Goal: Information Seeking & Learning: Learn about a topic

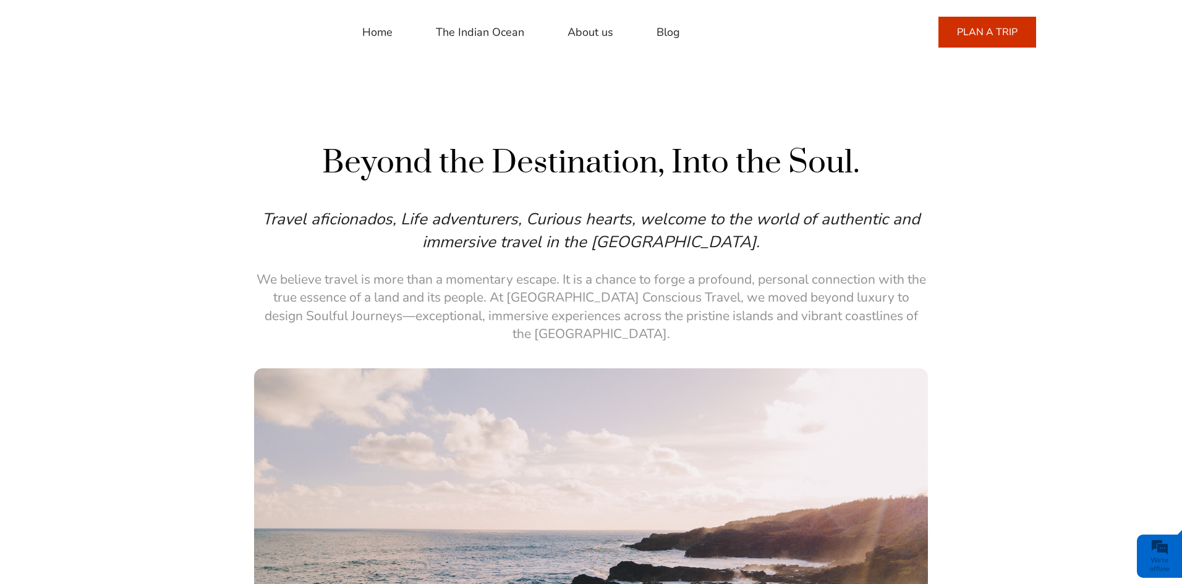
click at [659, 32] on link "Blog" at bounding box center [667, 32] width 23 height 30
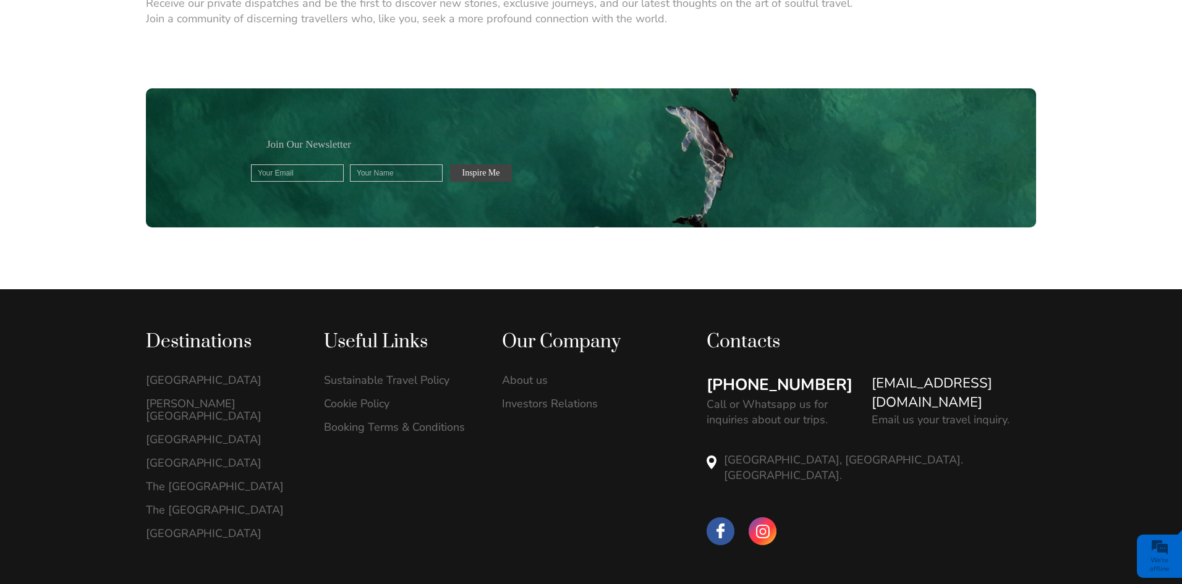
scroll to position [1284, 0]
click at [581, 397] on link "Investors Relations" at bounding box center [578, 403] width 152 height 12
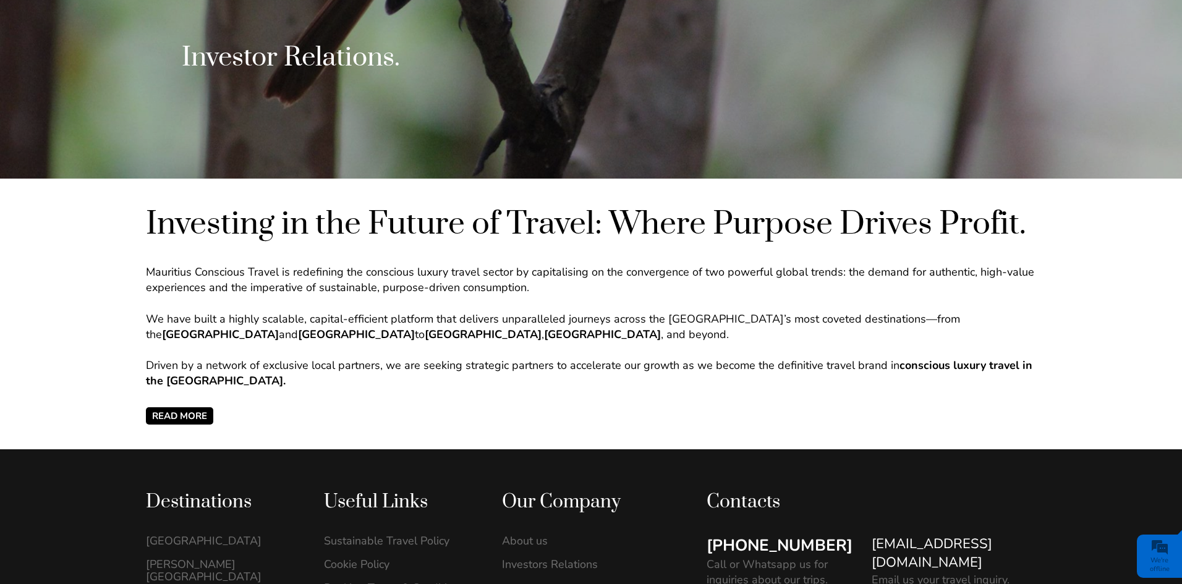
scroll to position [494, 0]
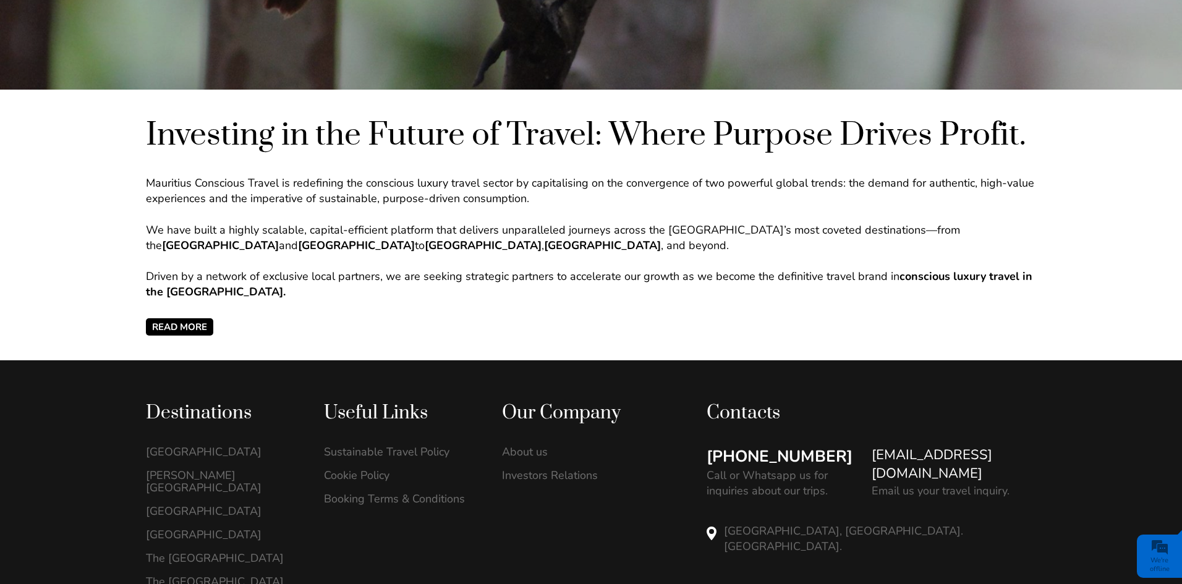
click at [186, 329] on span "READ MORE" at bounding box center [179, 326] width 67 height 17
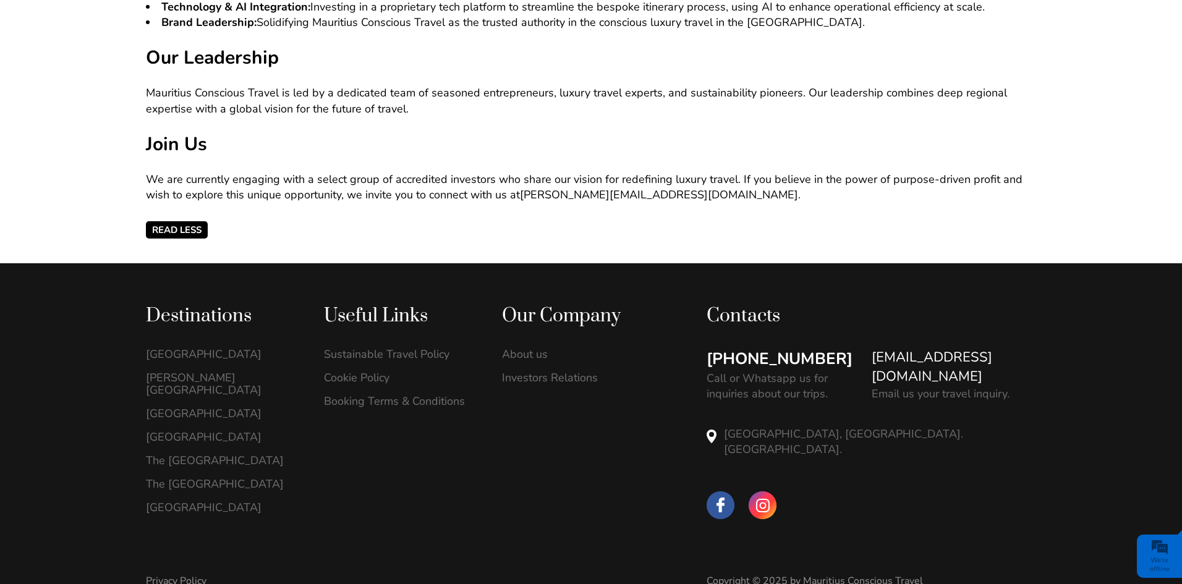
scroll to position [1533, 0]
